Goal: Task Accomplishment & Management: Use online tool/utility

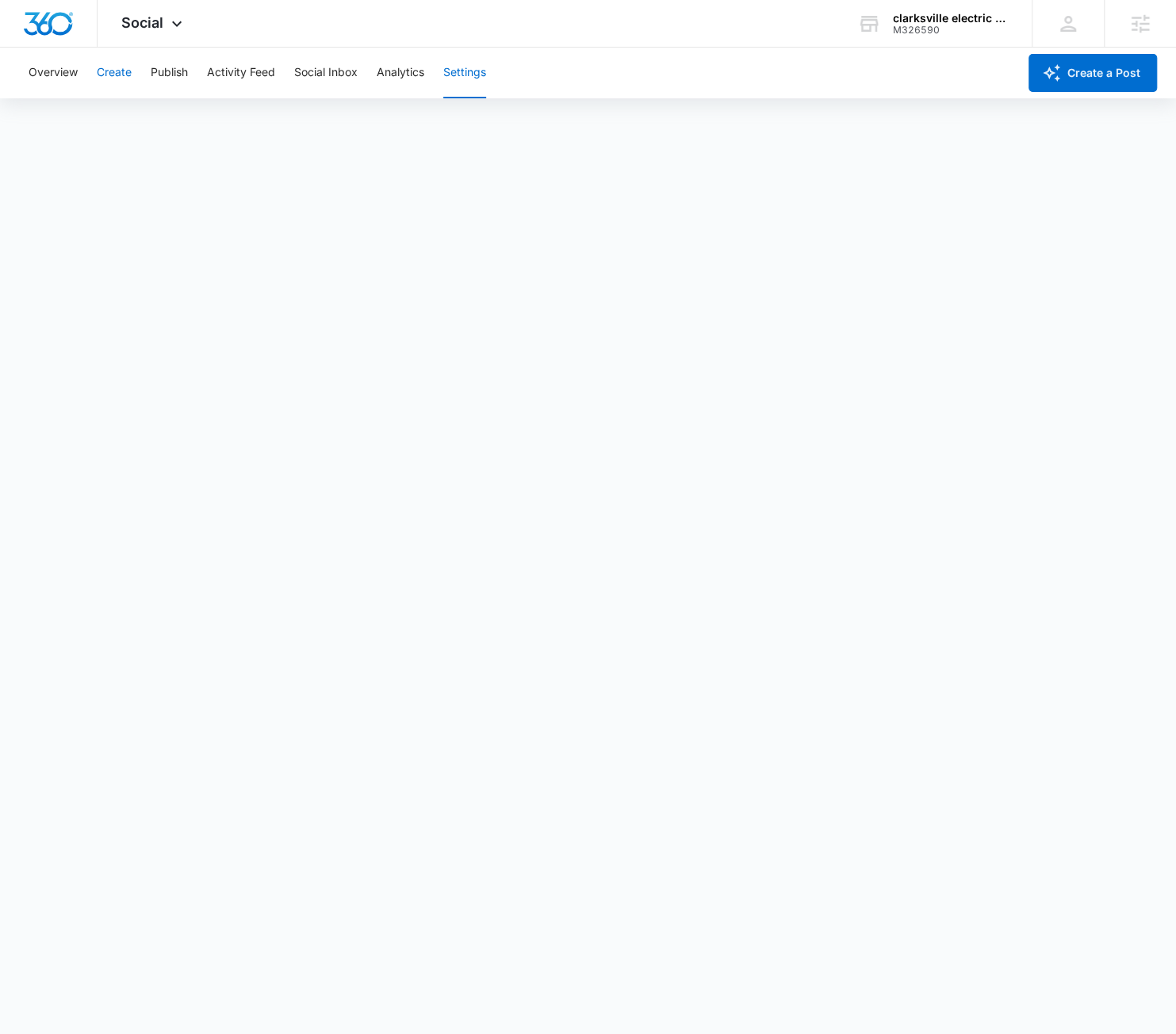
click at [124, 52] on button "Create" at bounding box center [114, 72] width 35 height 50
click at [168, 79] on button "Publish" at bounding box center [169, 72] width 37 height 50
click at [466, 67] on button "Settings" at bounding box center [465, 72] width 43 height 50
click at [117, 62] on button "Create" at bounding box center [114, 72] width 35 height 50
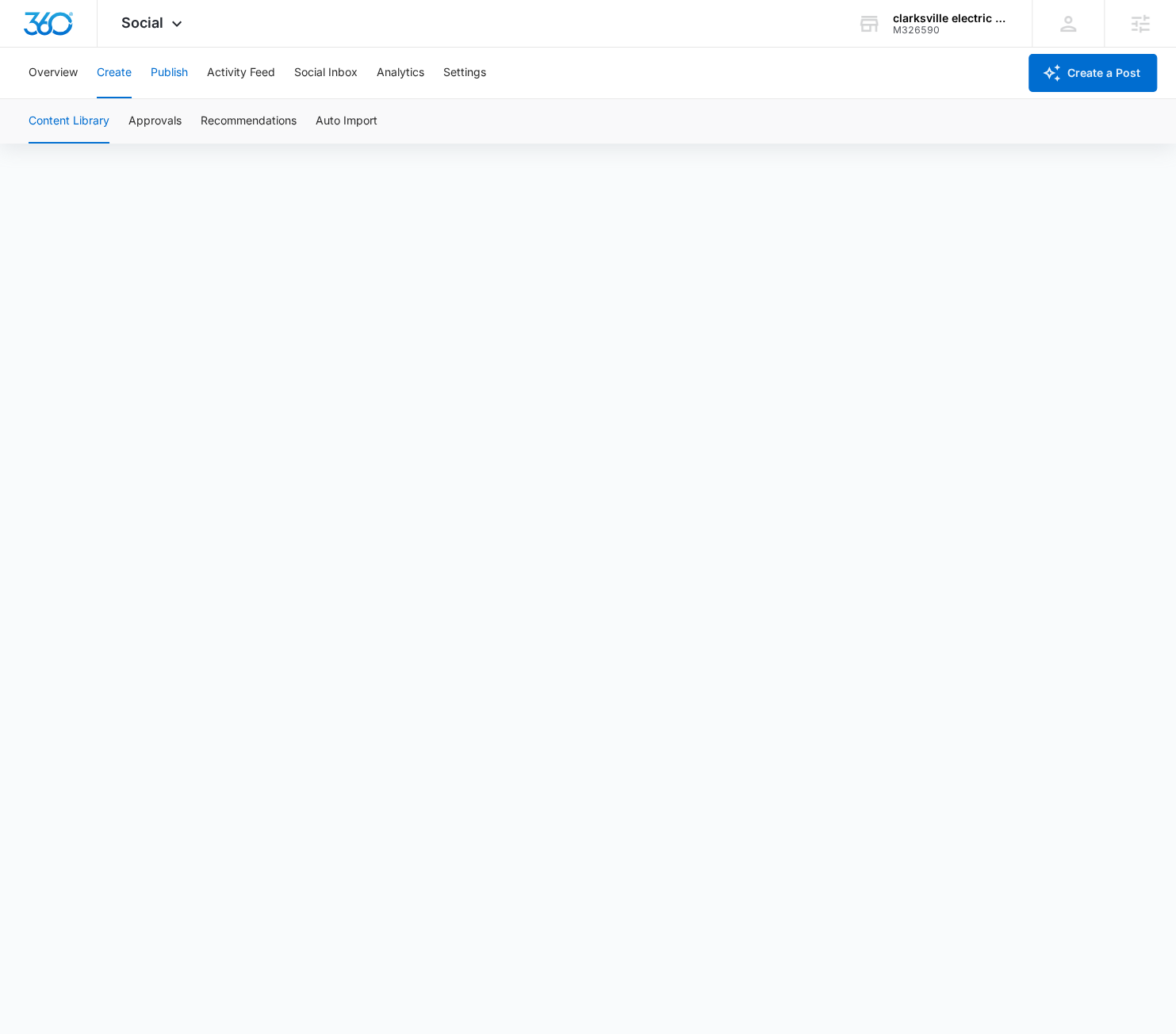
click at [178, 72] on button "Publish" at bounding box center [169, 72] width 37 height 50
drag, startPoint x: 137, startPoint y: 86, endPoint x: 128, endPoint y: 84, distance: 9.2
click at [137, 86] on div "Overview Create Publish Activity Feed Social Inbox Analytics Settings" at bounding box center [518, 72] width 998 height 50
click at [116, 78] on button "Create" at bounding box center [114, 72] width 35 height 50
click at [180, 69] on button "Publish" at bounding box center [169, 72] width 37 height 50
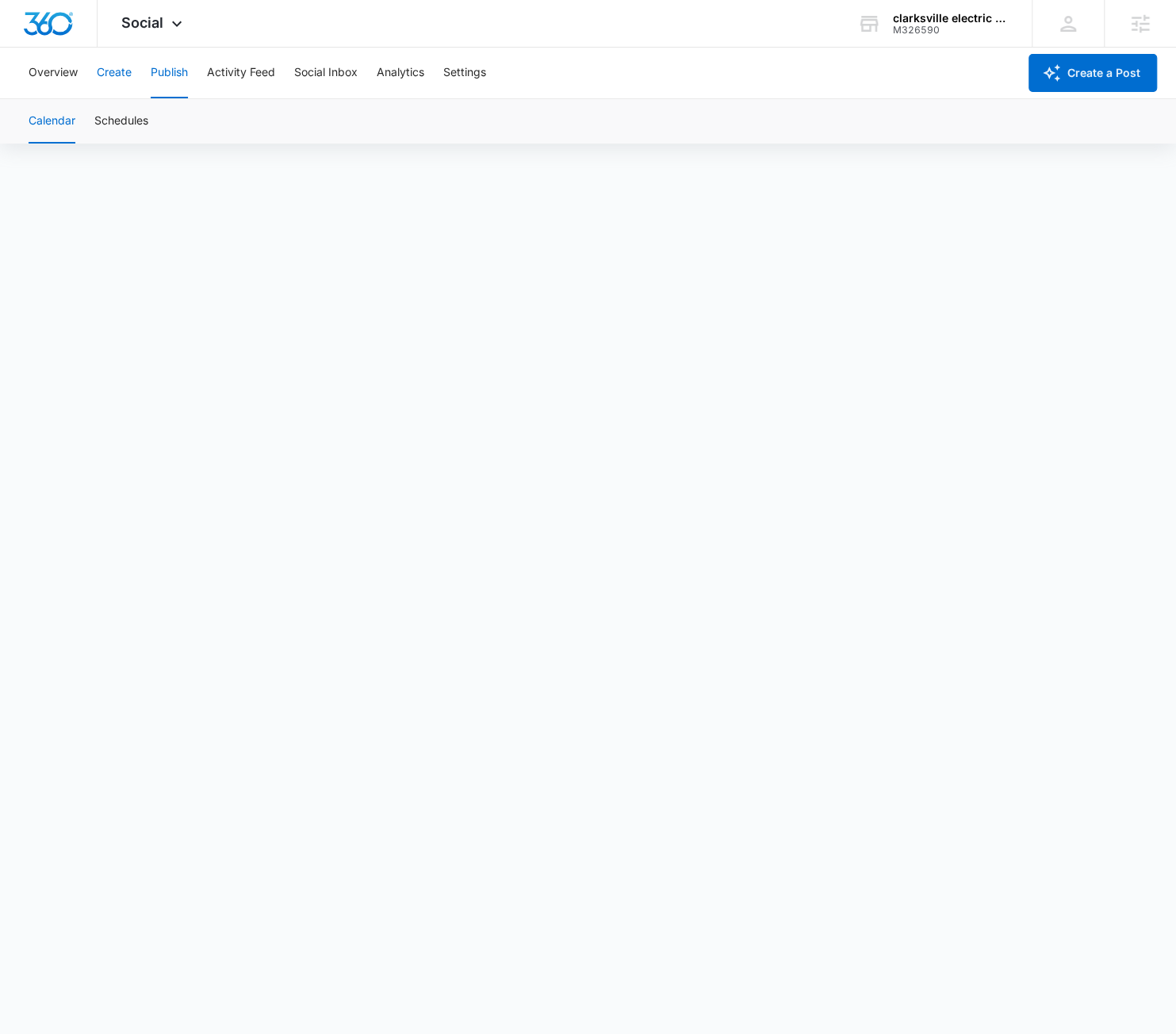
click at [125, 74] on button "Create" at bounding box center [114, 72] width 35 height 50
click at [187, 73] on button "Publish" at bounding box center [169, 72] width 37 height 50
